Goal: Transaction & Acquisition: Purchase product/service

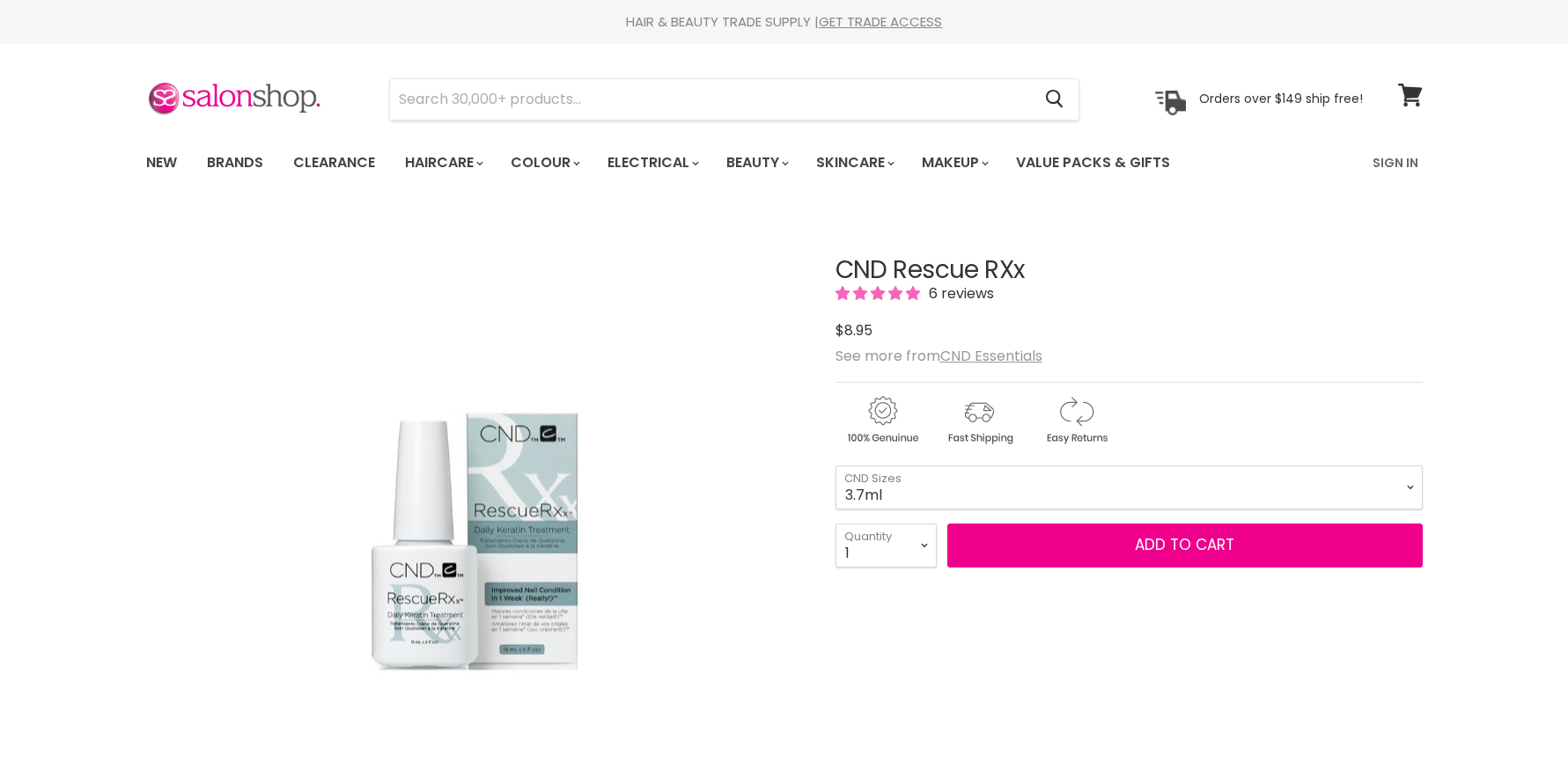
scroll to position [101, 0]
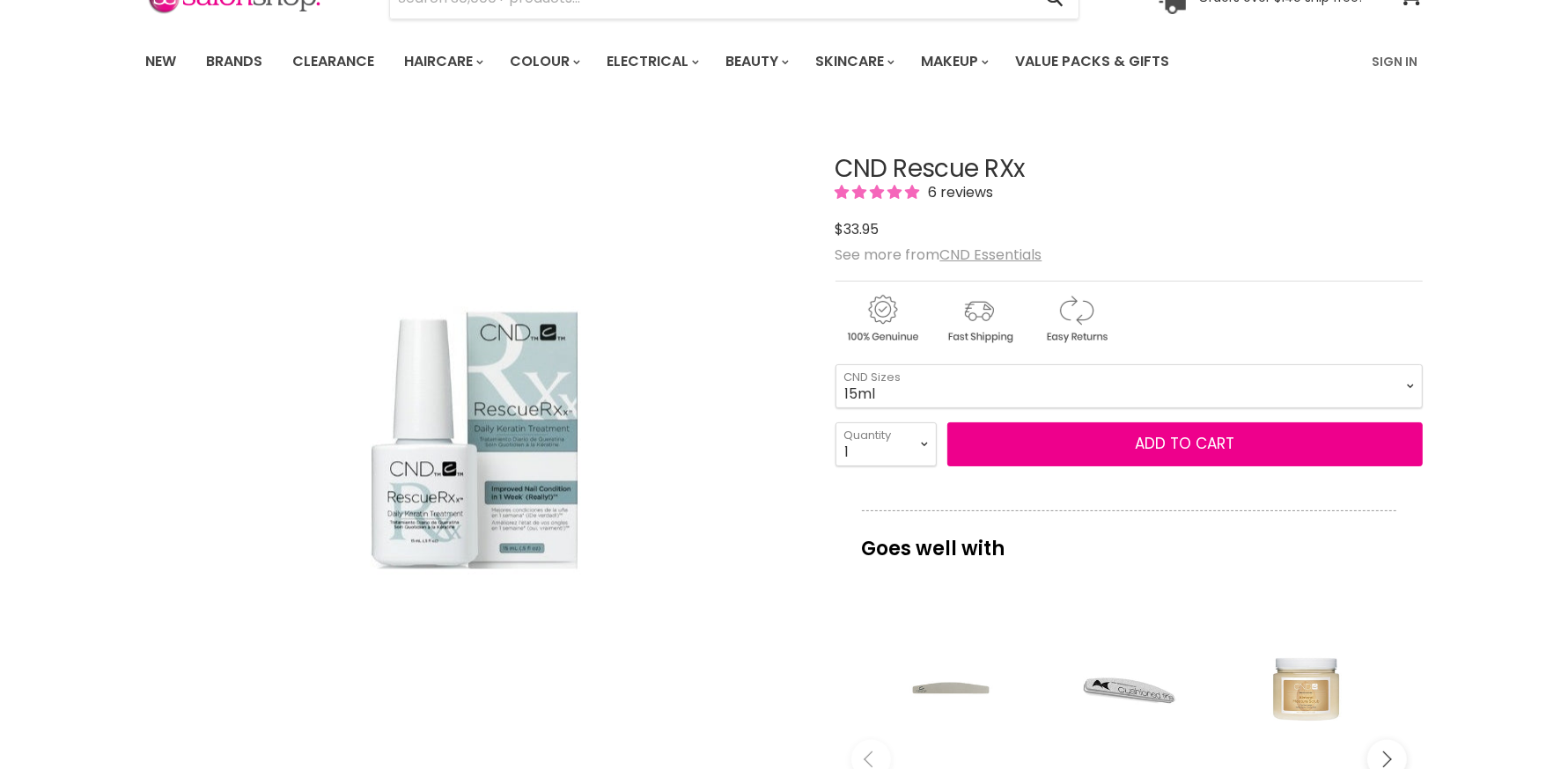
click at [1025, 379] on select "3.7ml 15ml" at bounding box center [1130, 385] width 588 height 44
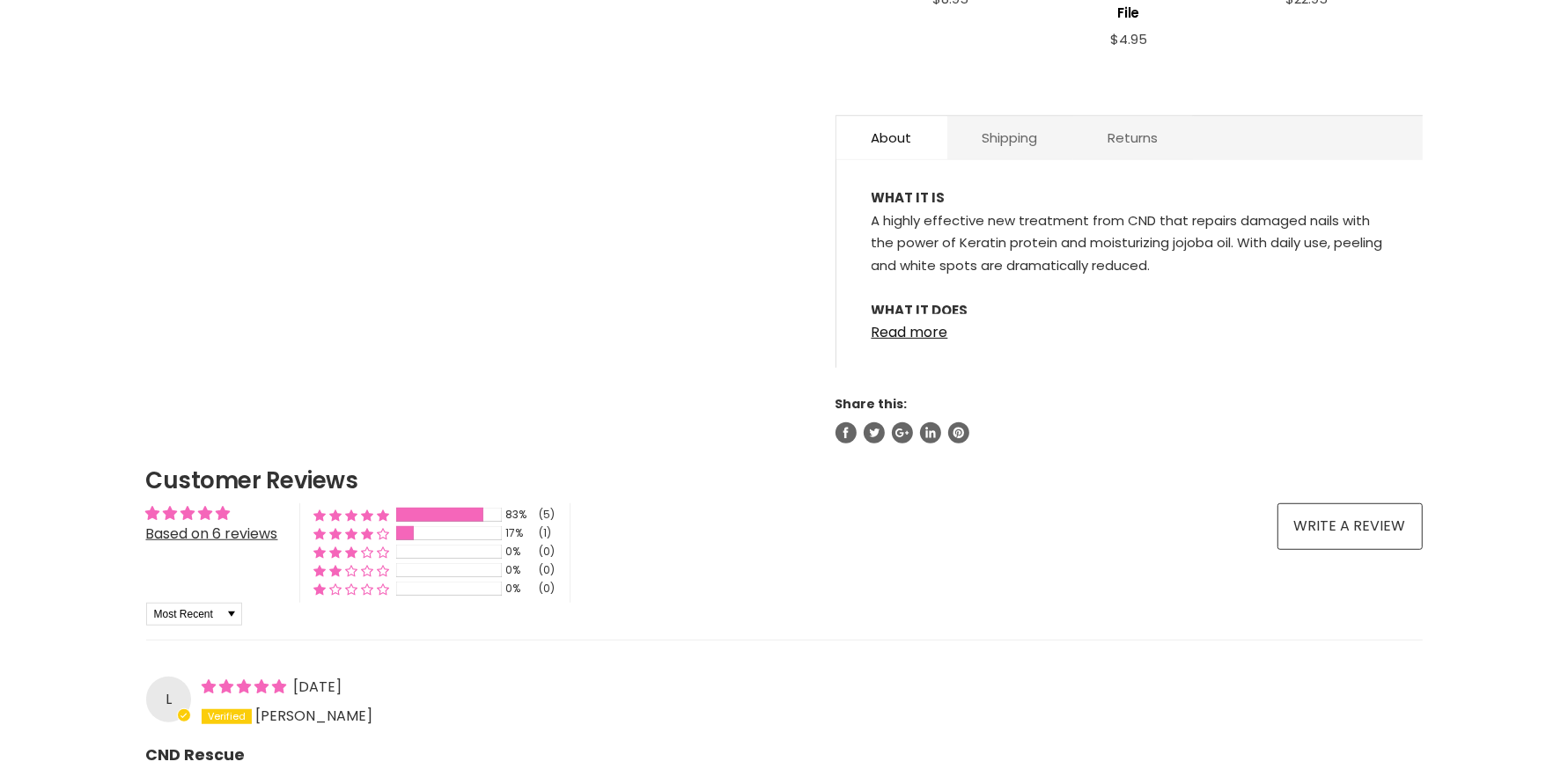
scroll to position [969, 0]
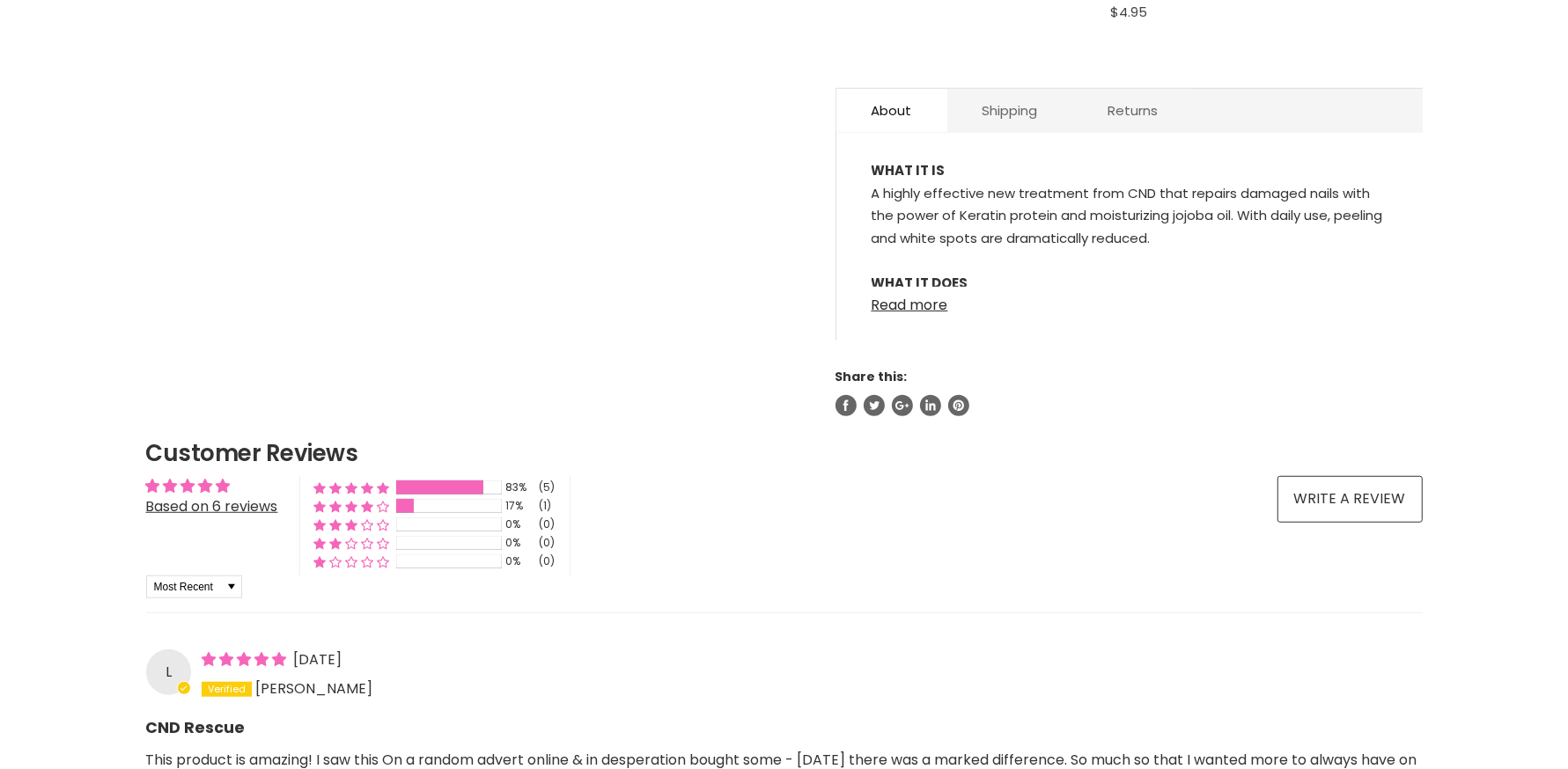
click at [918, 287] on link "Read more" at bounding box center [1130, 300] width 516 height 26
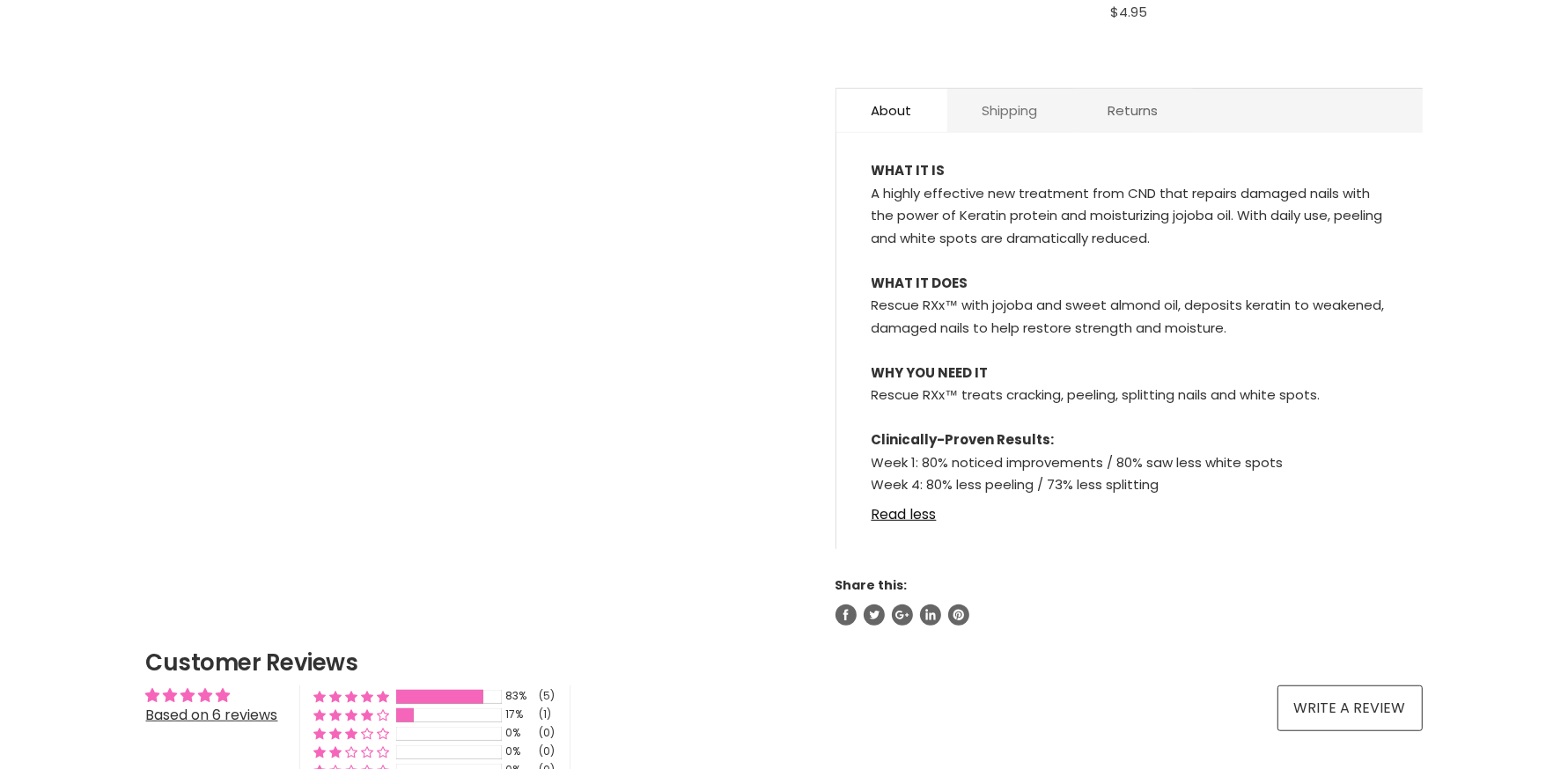
click at [1015, 89] on link "Shipping" at bounding box center [1010, 110] width 126 height 43
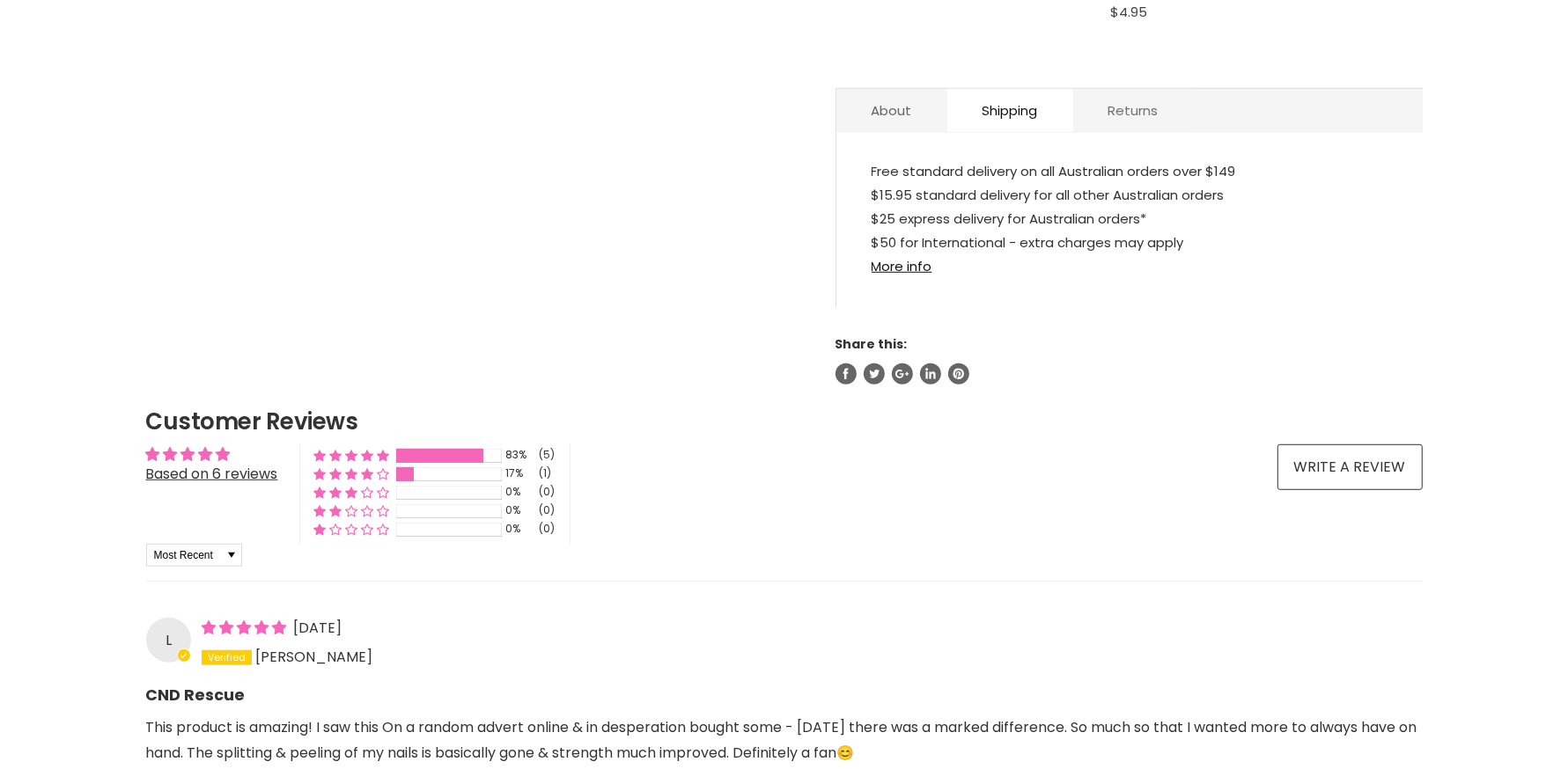
click at [1128, 94] on link "Returns" at bounding box center [1134, 110] width 121 height 43
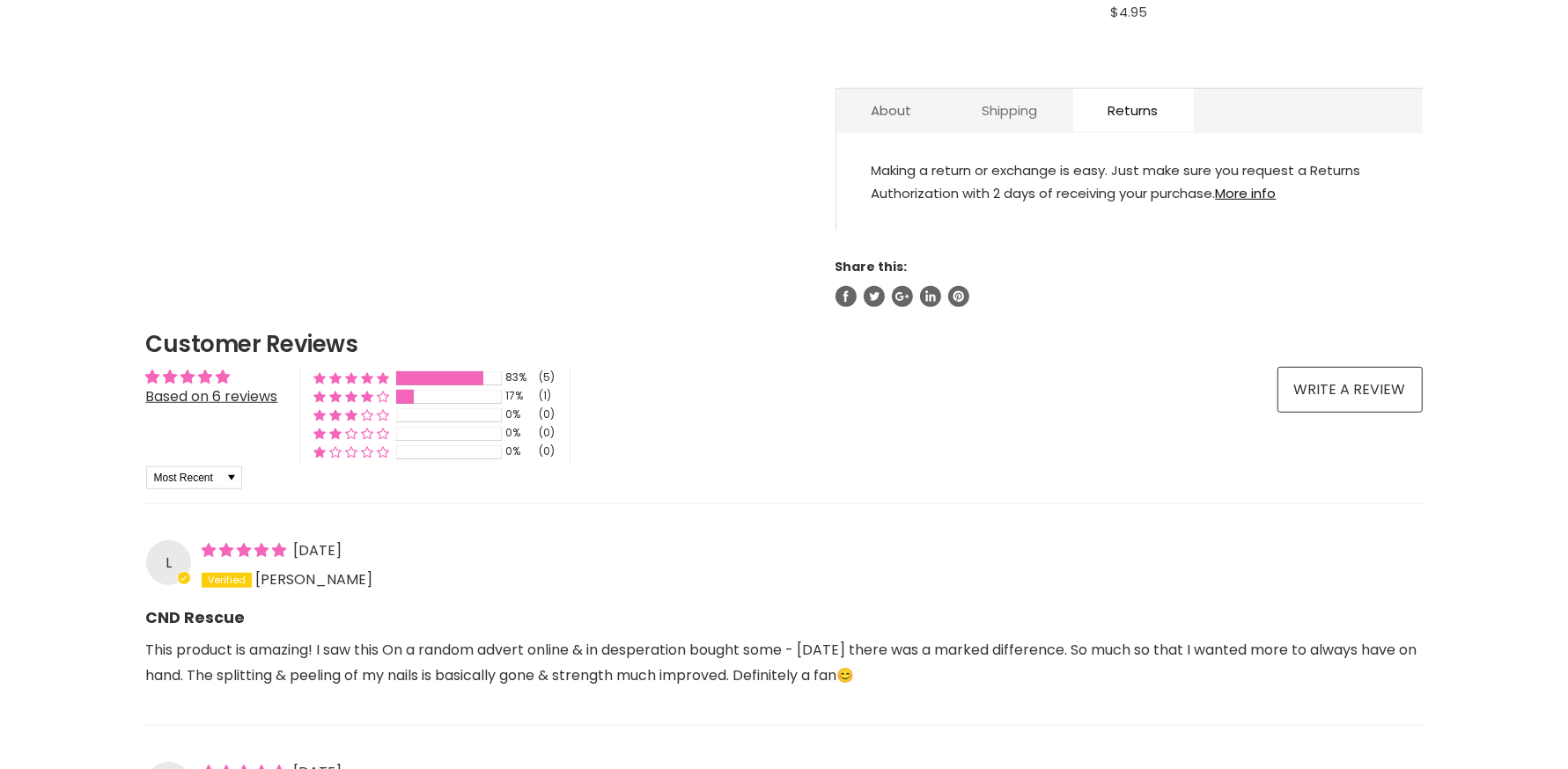
click at [958, 91] on link "Shipping" at bounding box center [1010, 110] width 126 height 43
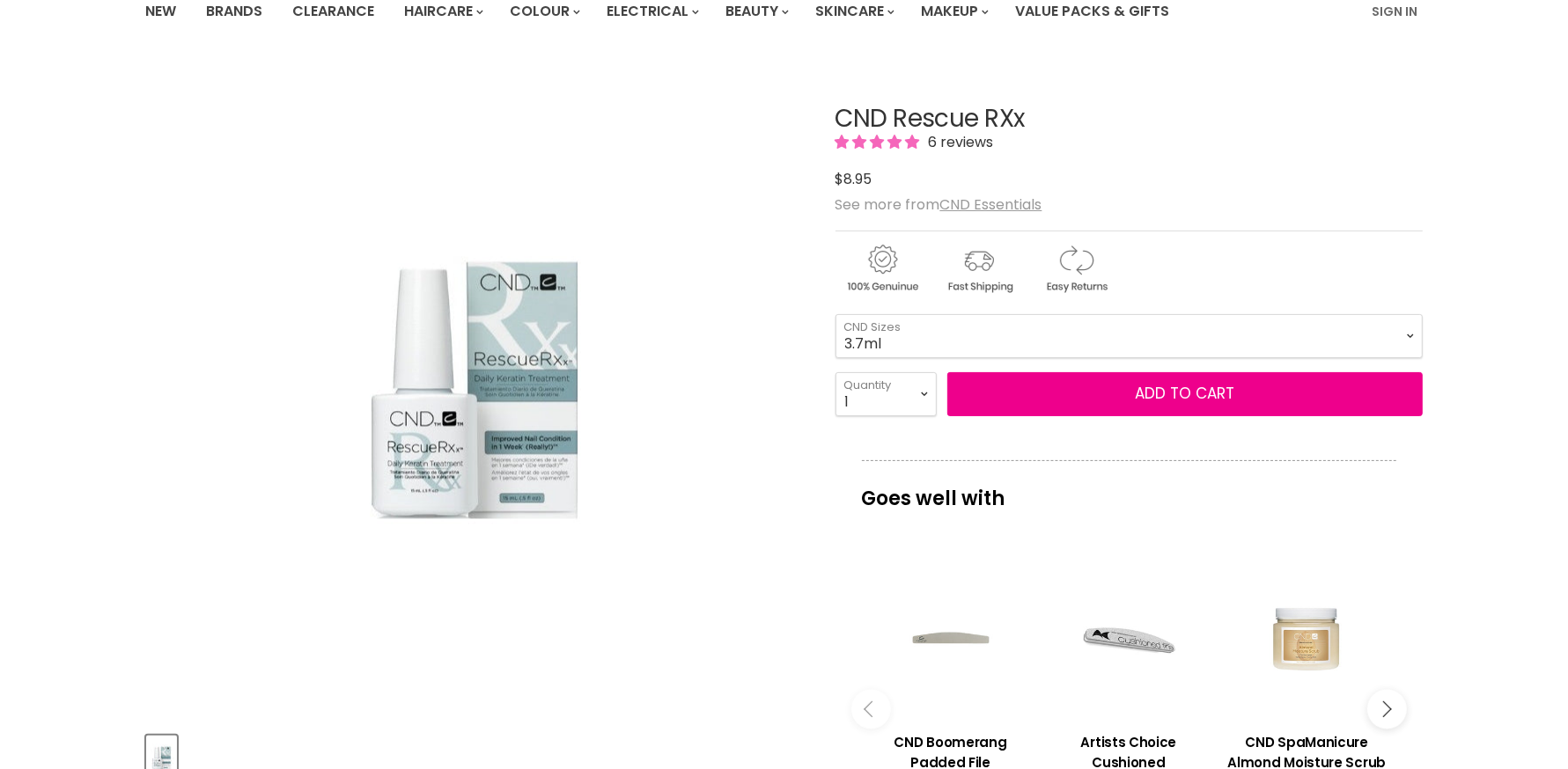
scroll to position [0, 0]
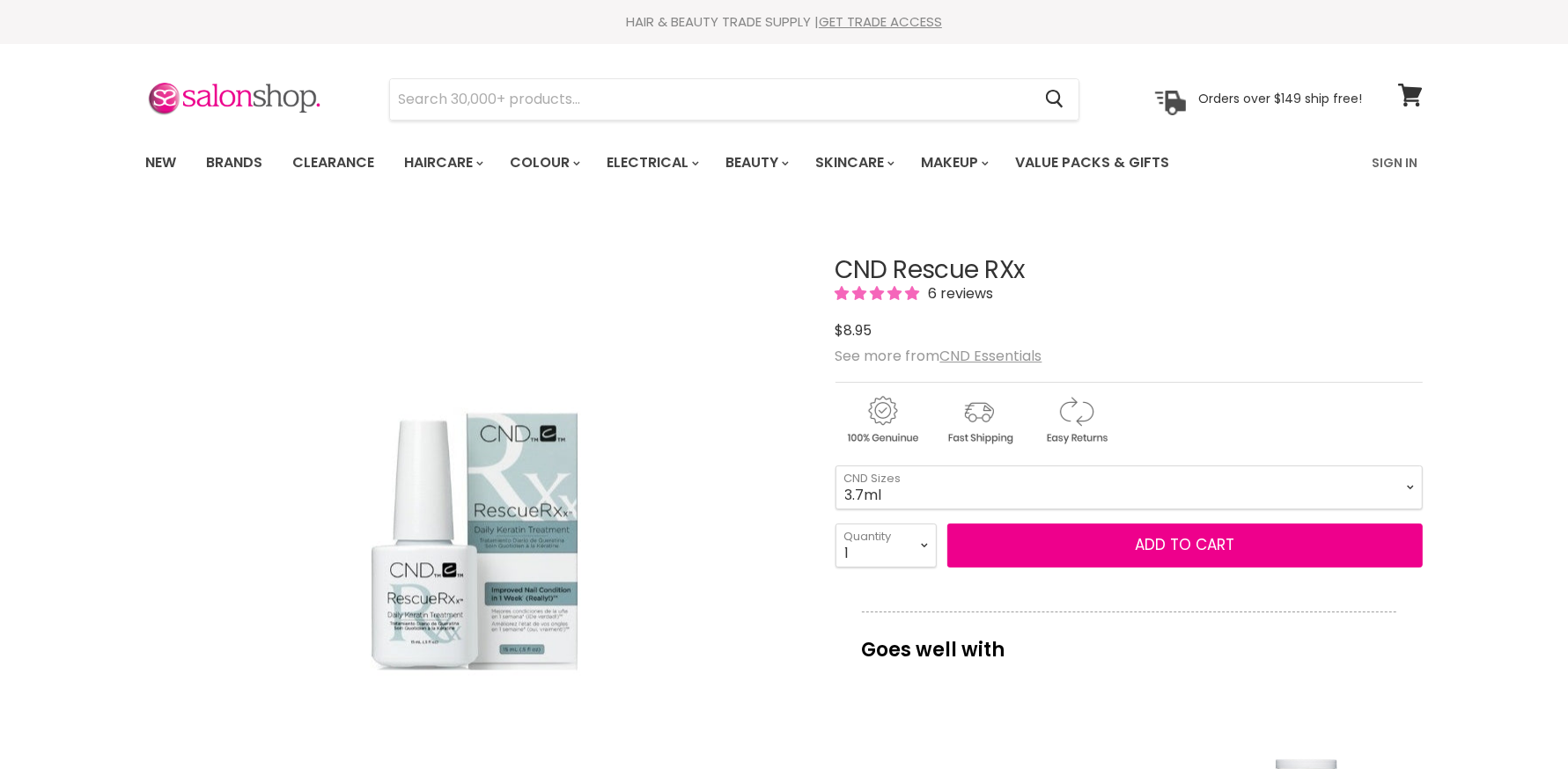
click at [547, 598] on img "CND Rescue RXx image. Click or Scroll to Zoom." at bounding box center [475, 541] width 309 height 464
click at [969, 473] on select "3.7ml 15ml" at bounding box center [1130, 487] width 588 height 44
select select "15ml"
